Goal: Task Accomplishment & Management: Use online tool/utility

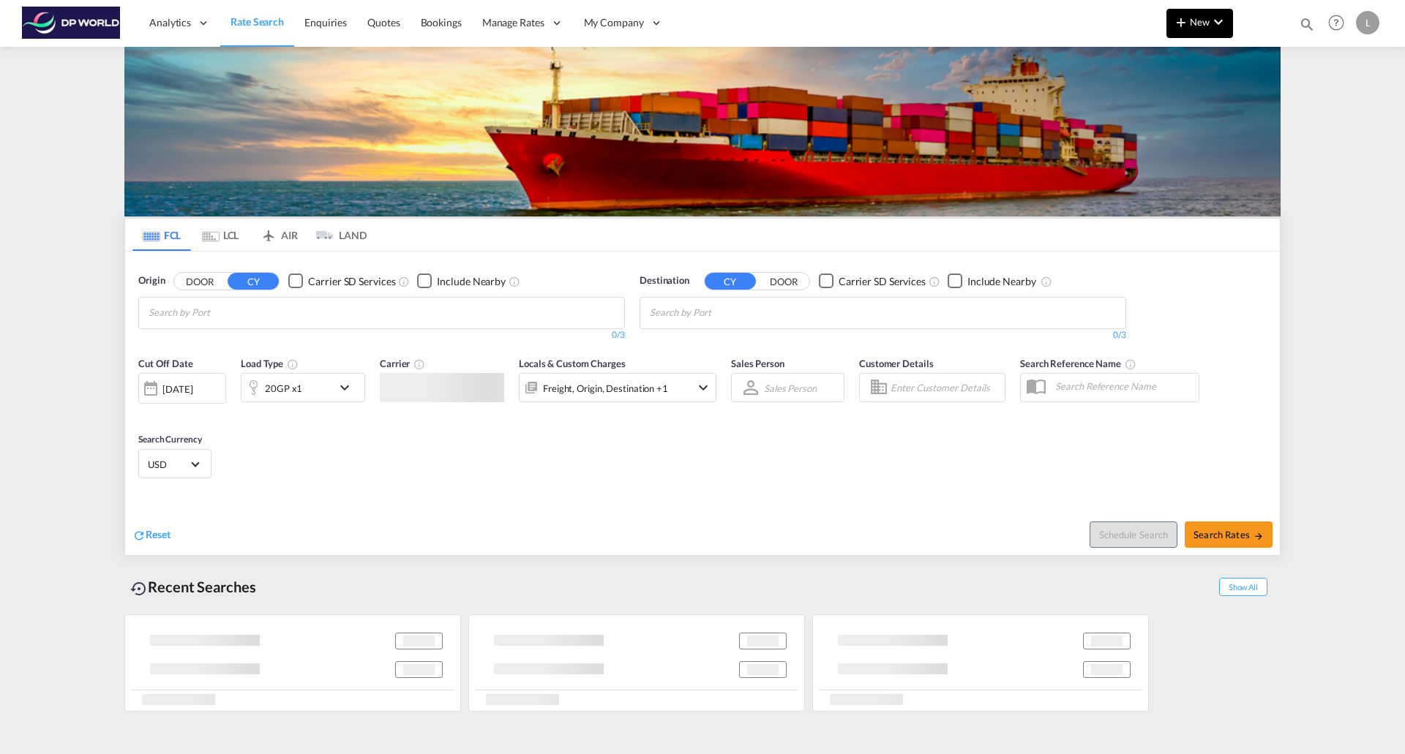
click at [1195, 16] on span "New" at bounding box center [1199, 22] width 55 height 12
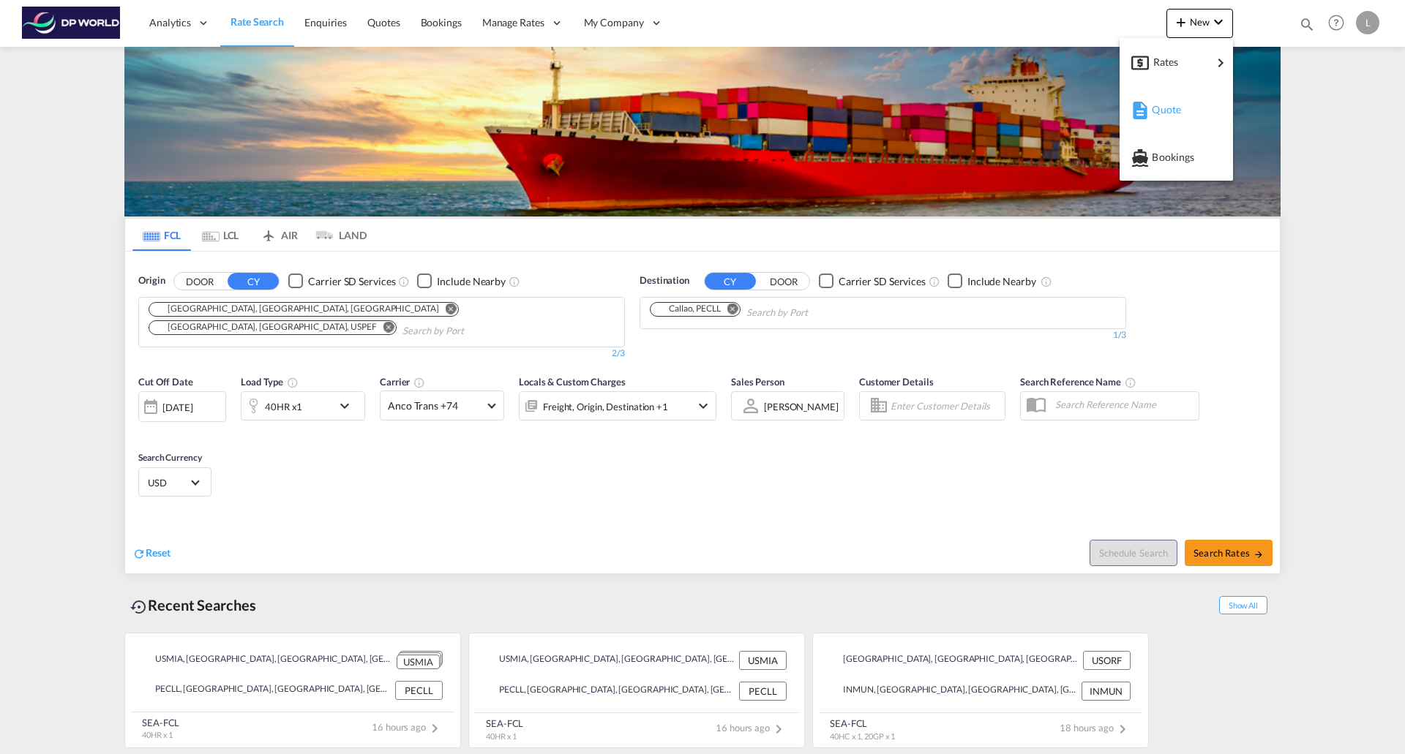
click at [1164, 106] on span "Quote" at bounding box center [1160, 109] width 16 height 29
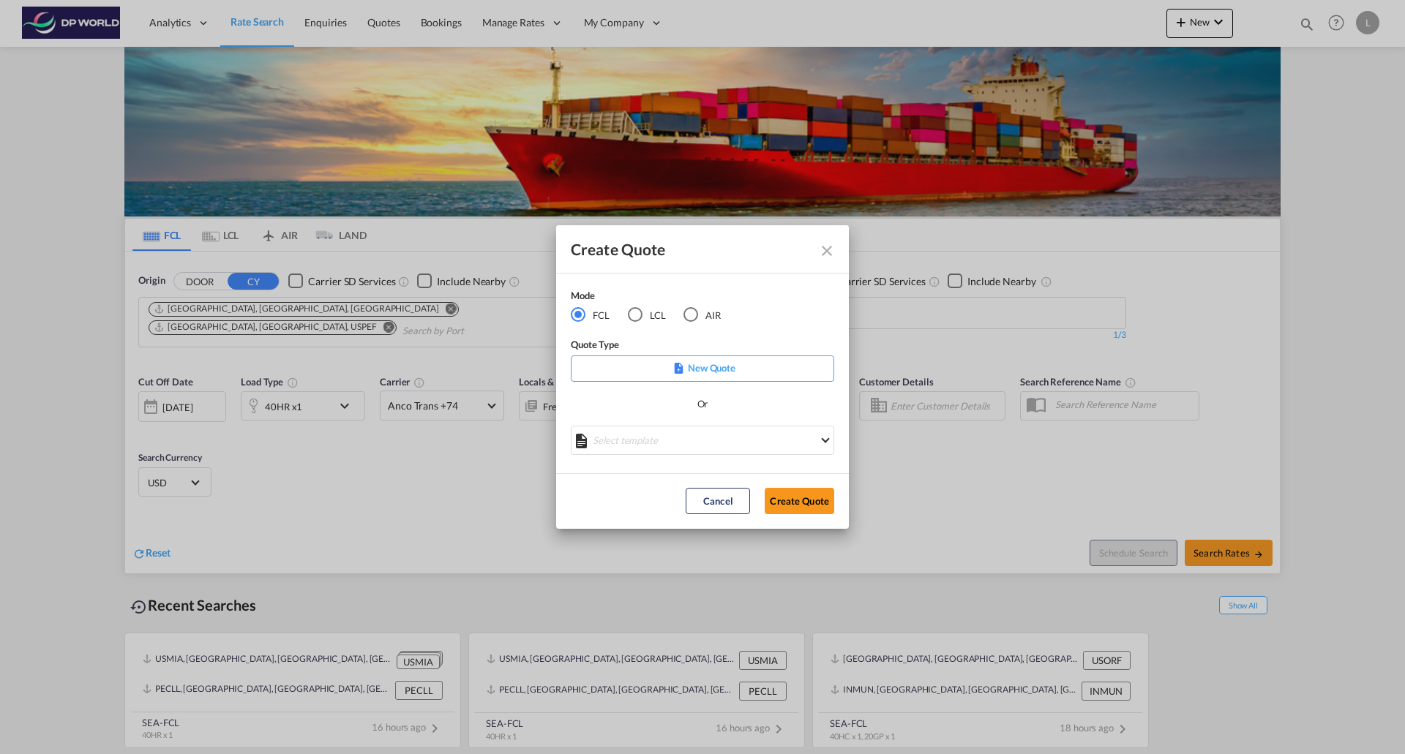
click at [833, 255] on md-icon "Close dialog" at bounding box center [827, 251] width 18 height 18
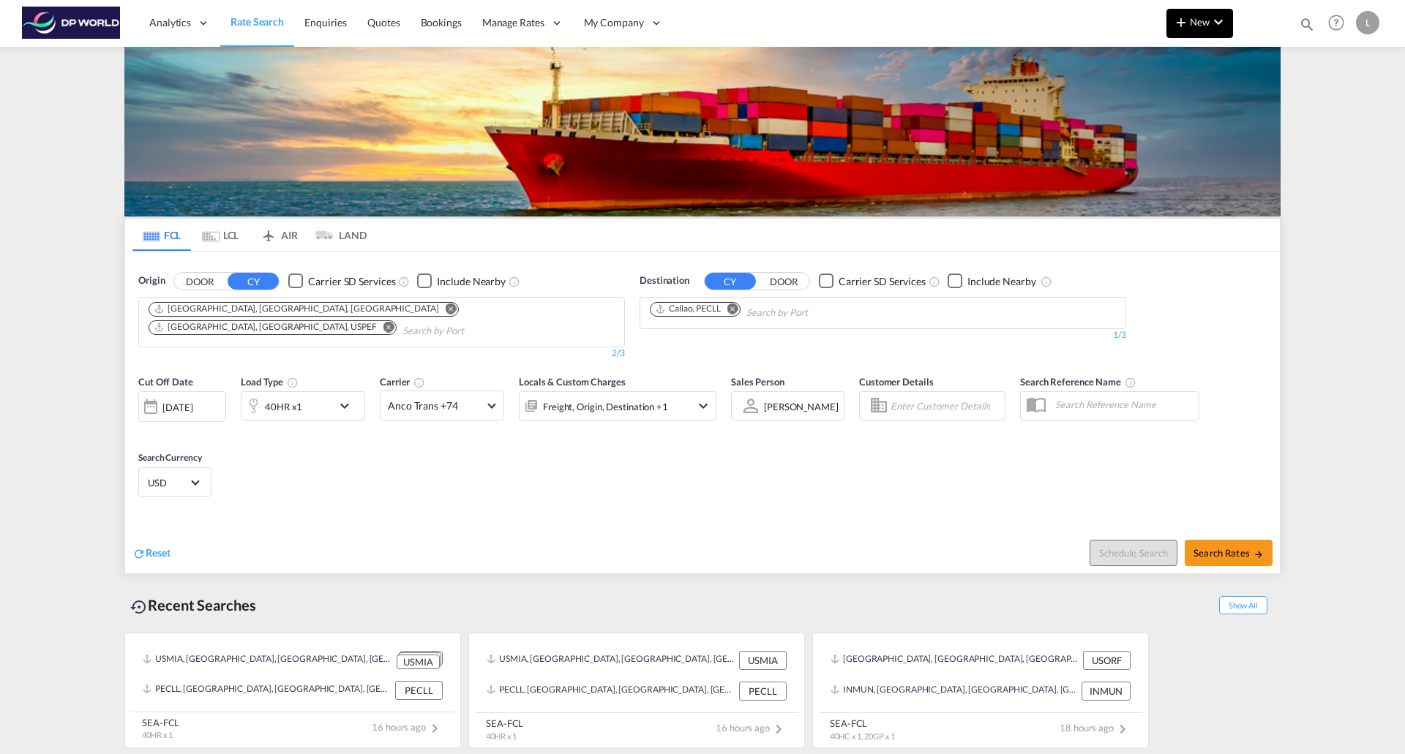
click at [1183, 34] on button "New" at bounding box center [1199, 23] width 67 height 29
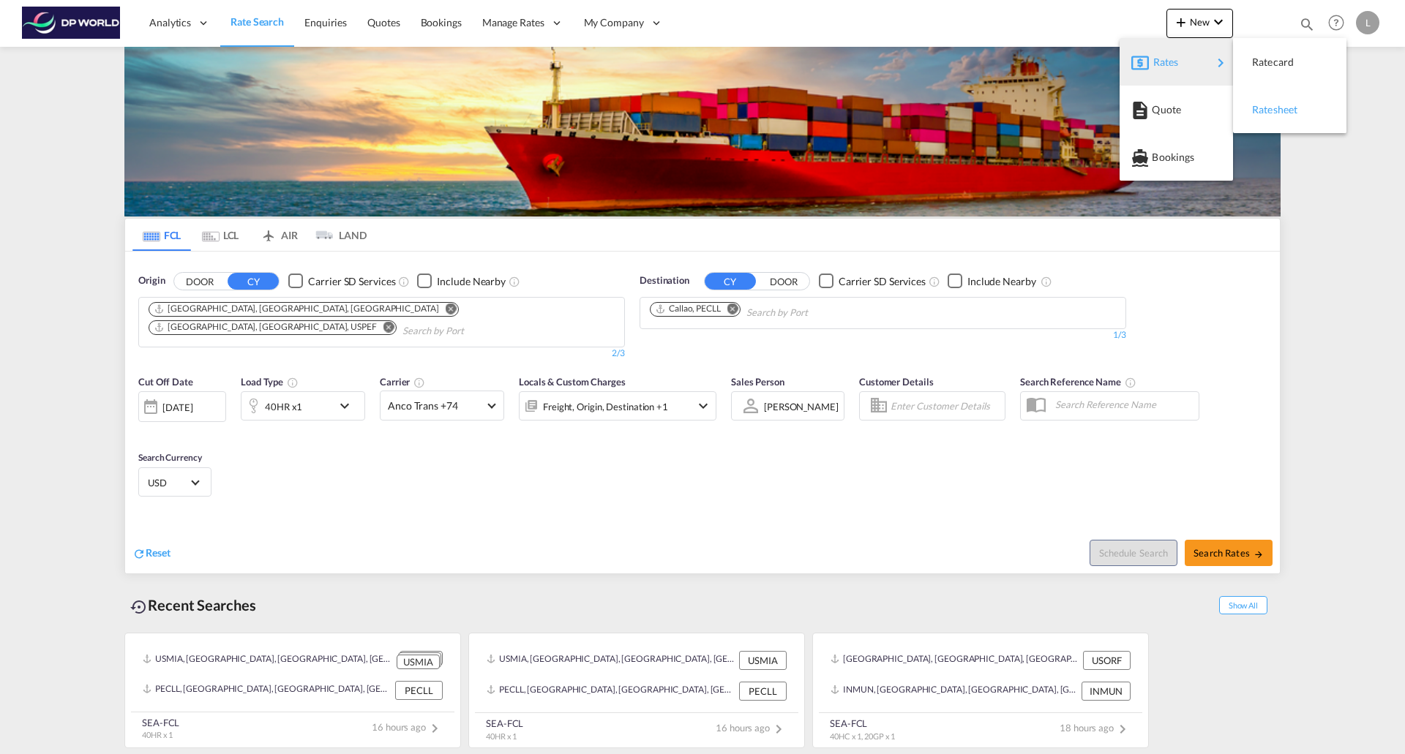
click at [1273, 116] on div "Ratesheet" at bounding box center [1279, 109] width 54 height 37
